Goal: Task Accomplishment & Management: Complete application form

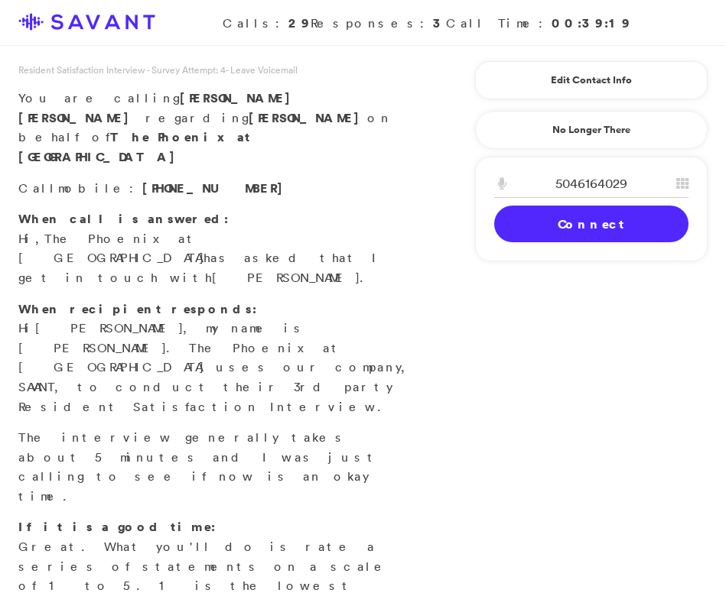
click at [586, 235] on link "Connect" at bounding box center [591, 224] width 194 height 37
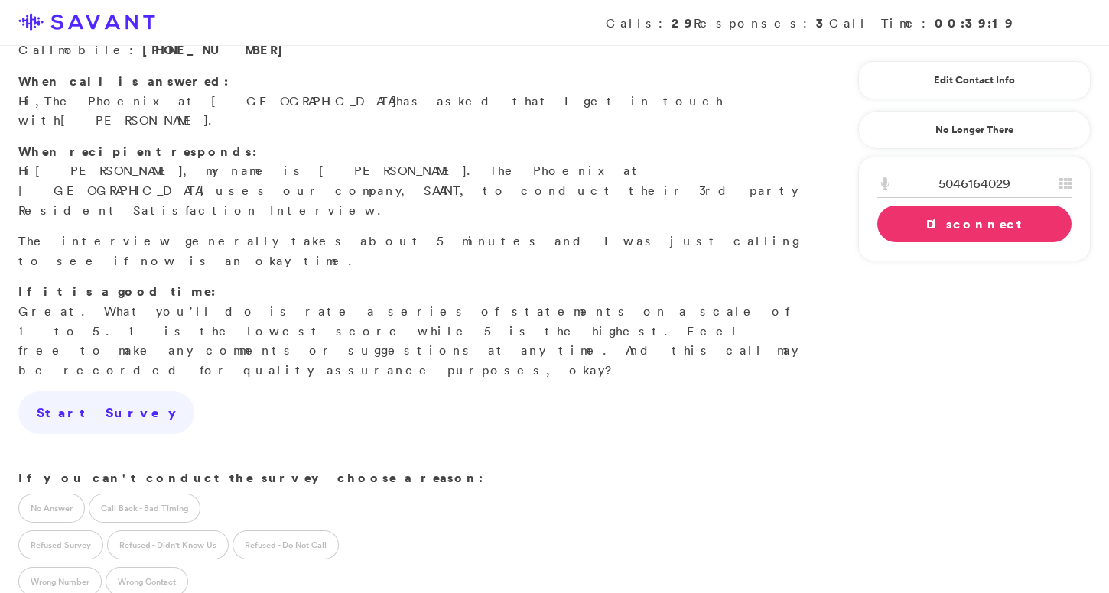
scroll to position [162, 0]
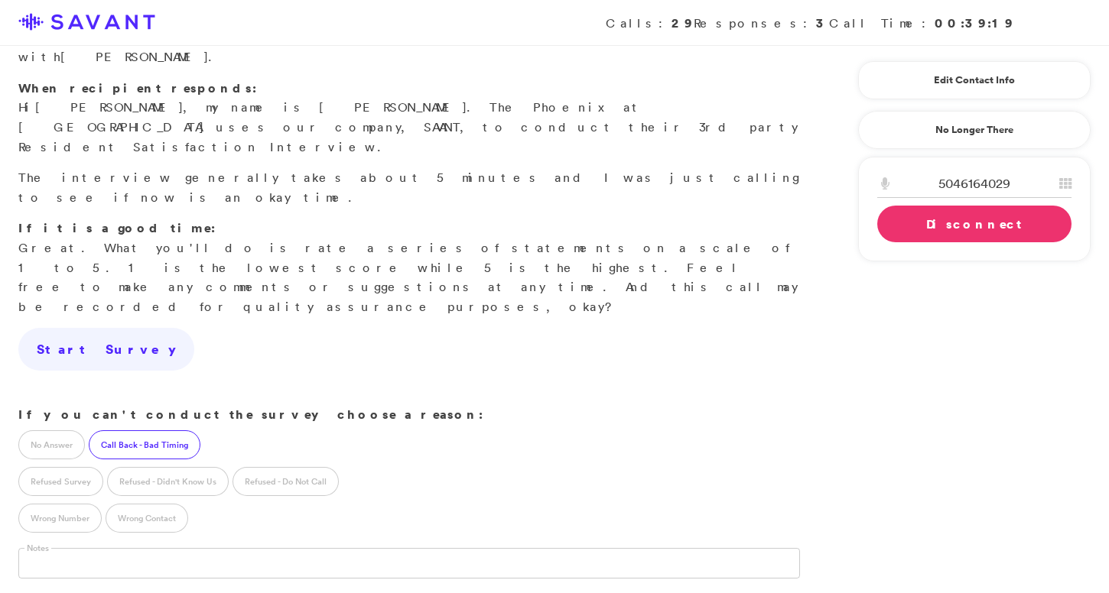
click at [170, 430] on label "Call Back - Bad Timing" at bounding box center [145, 444] width 112 height 29
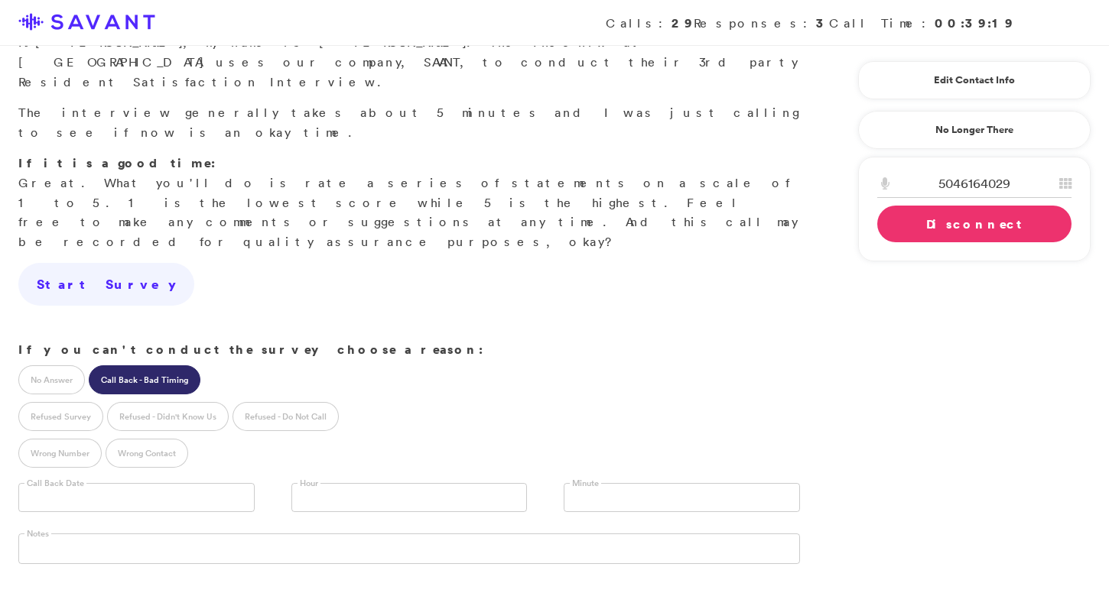
scroll to position [260, 0]
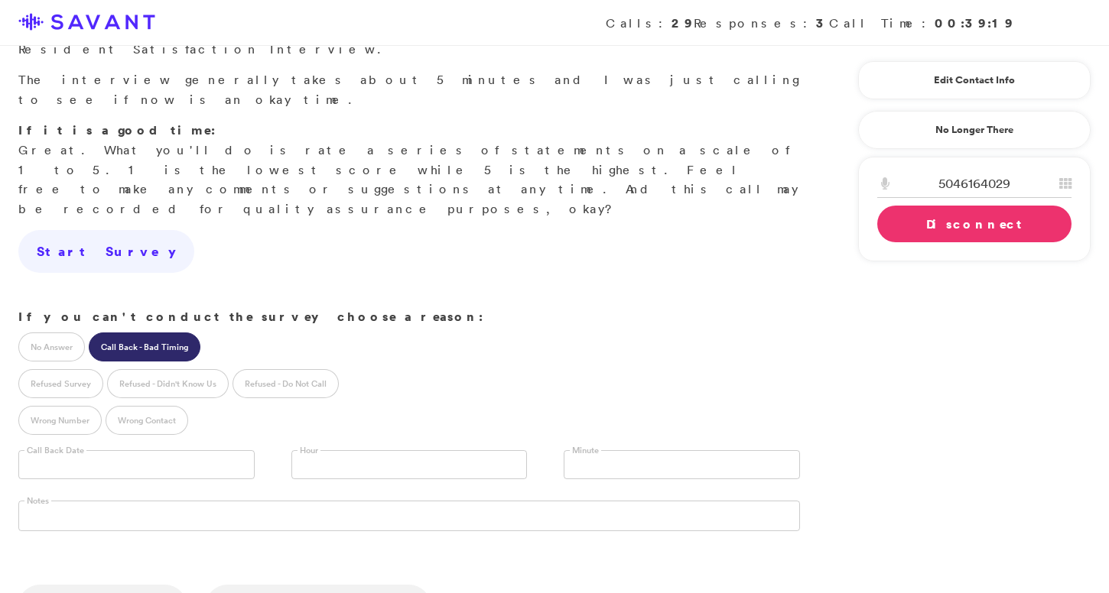
click at [141, 450] on input "text" at bounding box center [136, 464] width 236 height 29
type input "**********"
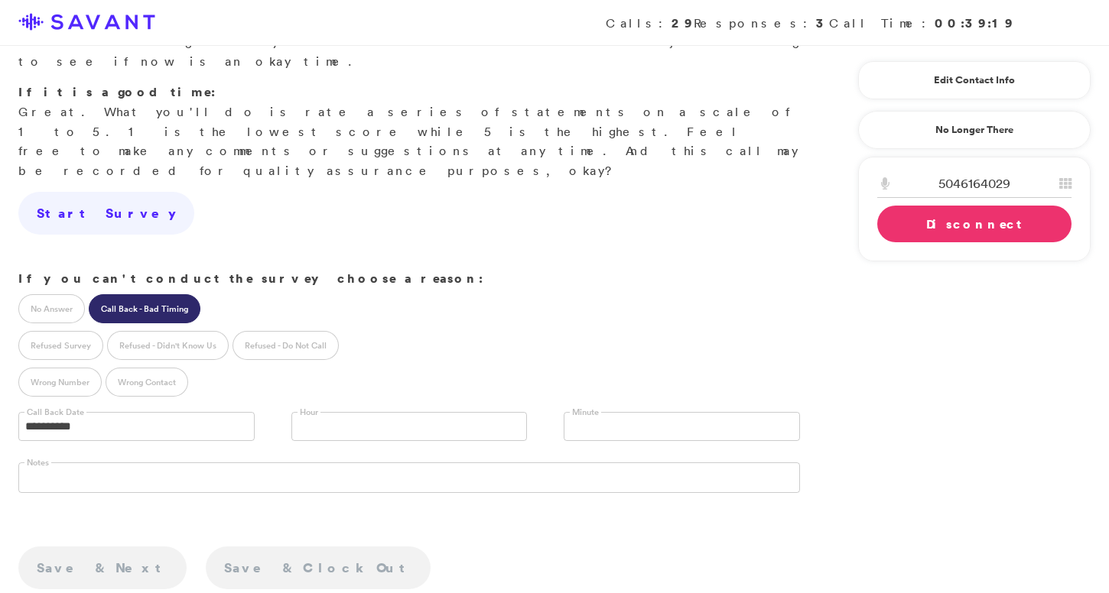
scroll to position [320, 0]
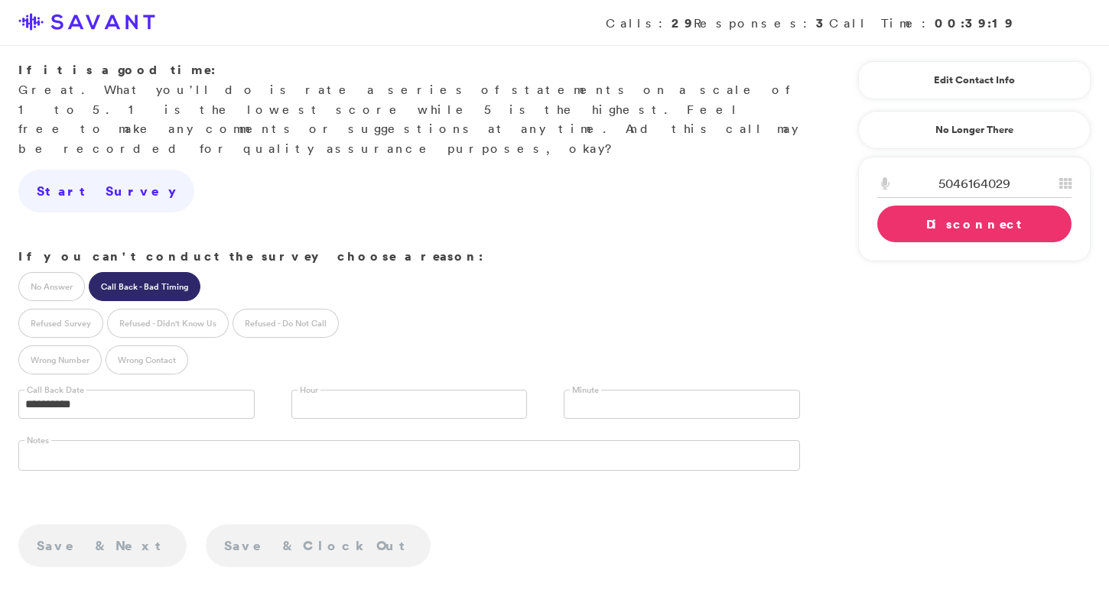
click at [314, 390] on link at bounding box center [409, 404] width 236 height 29
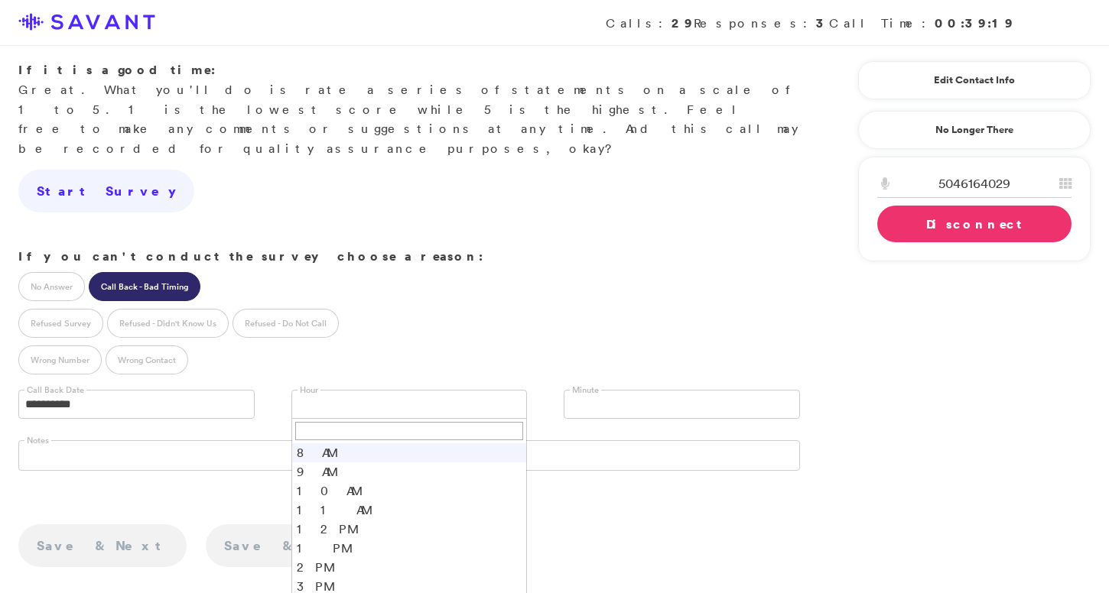
click at [725, 229] on link "Disconnect" at bounding box center [974, 224] width 194 height 37
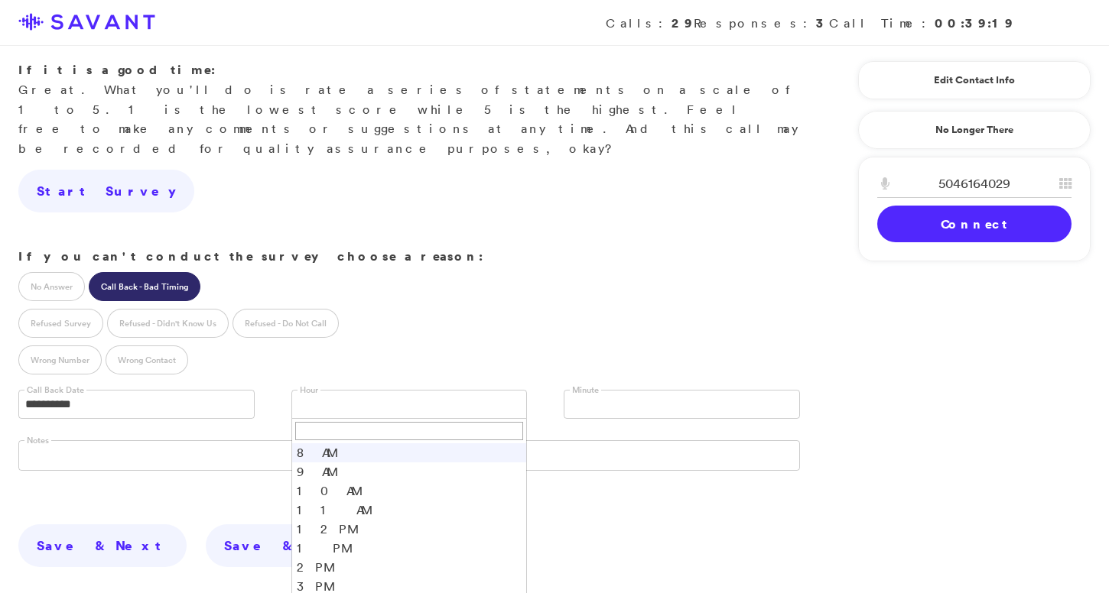
click at [410, 390] on link at bounding box center [409, 404] width 236 height 29
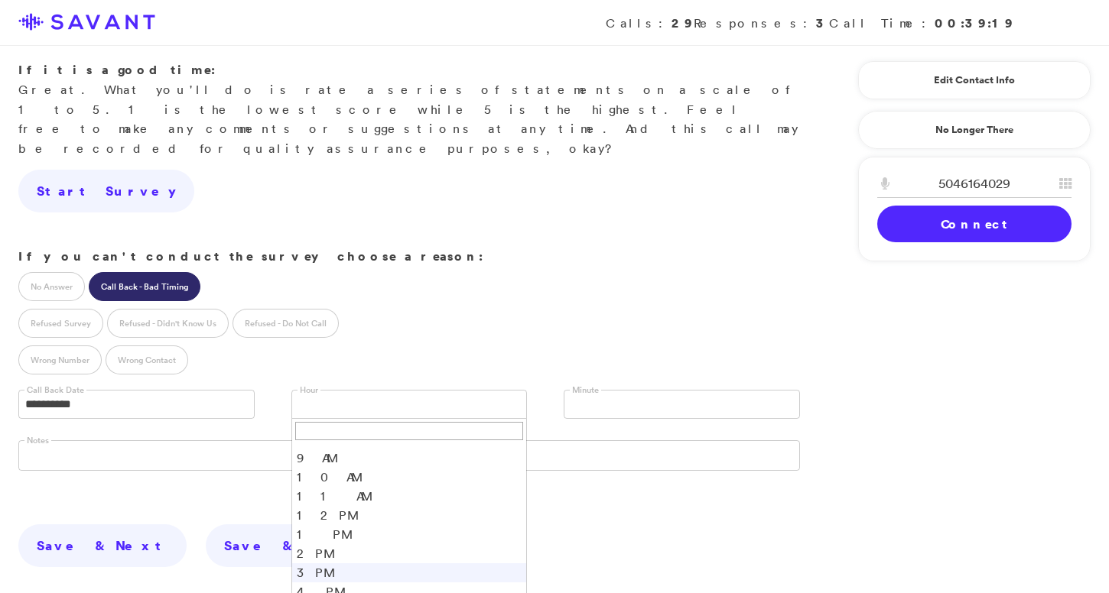
scroll to position [24, 0]
click at [321, 553] on li "3 PM" at bounding box center [409, 562] width 235 height 19
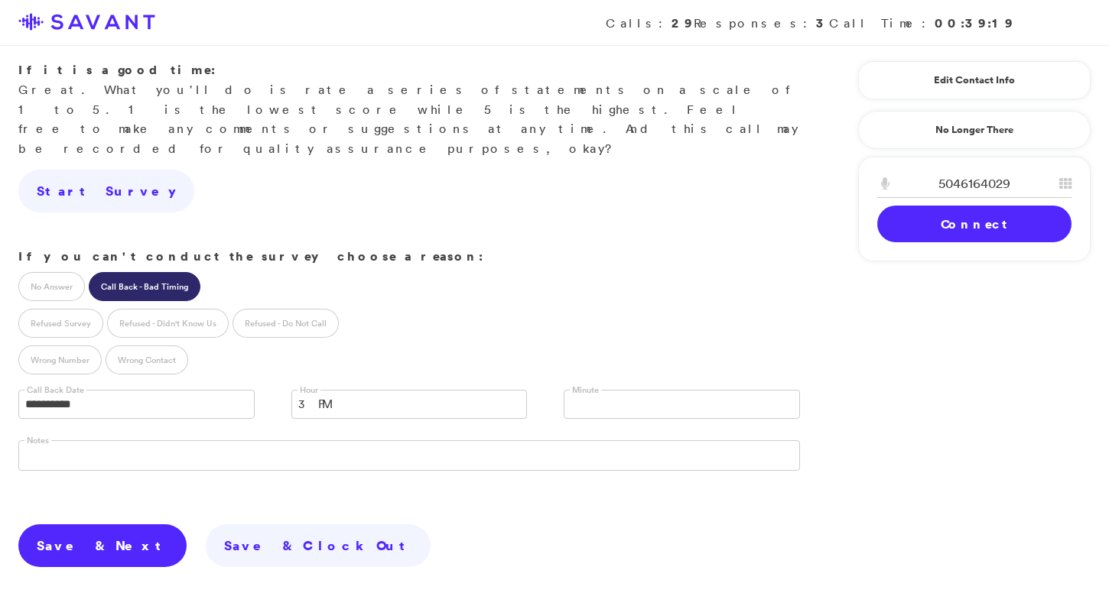
click at [64, 525] on link "Save & Next" at bounding box center [102, 546] width 168 height 43
